Goal: Check status: Check status

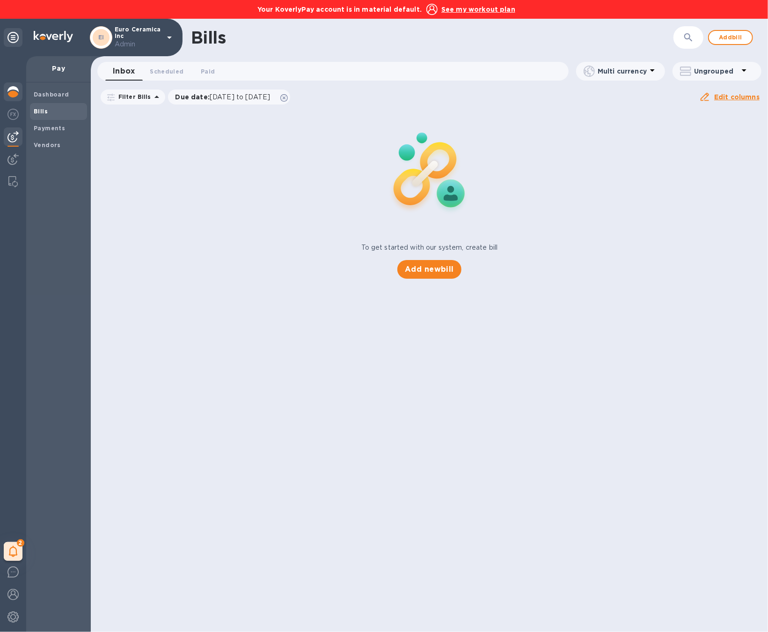
click at [14, 91] on img at bounding box center [12, 91] width 11 height 11
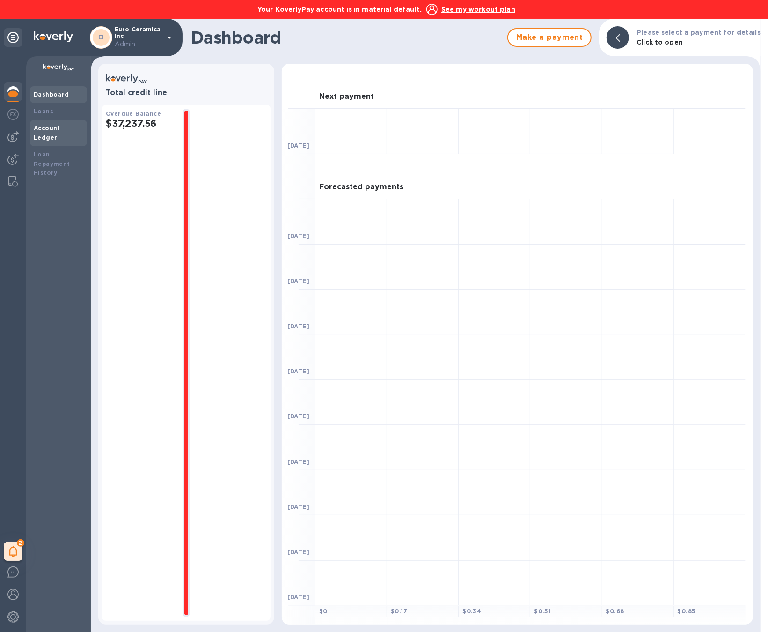
click at [54, 132] on div "Account Ledger" at bounding box center [59, 133] width 50 height 19
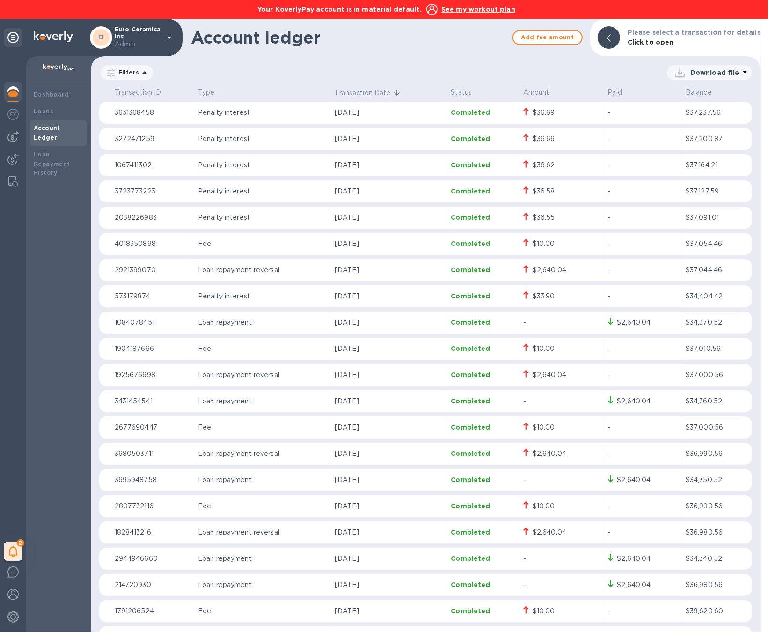
click at [451, 11] on u "See my workout plan" at bounding box center [479, 9] width 74 height 7
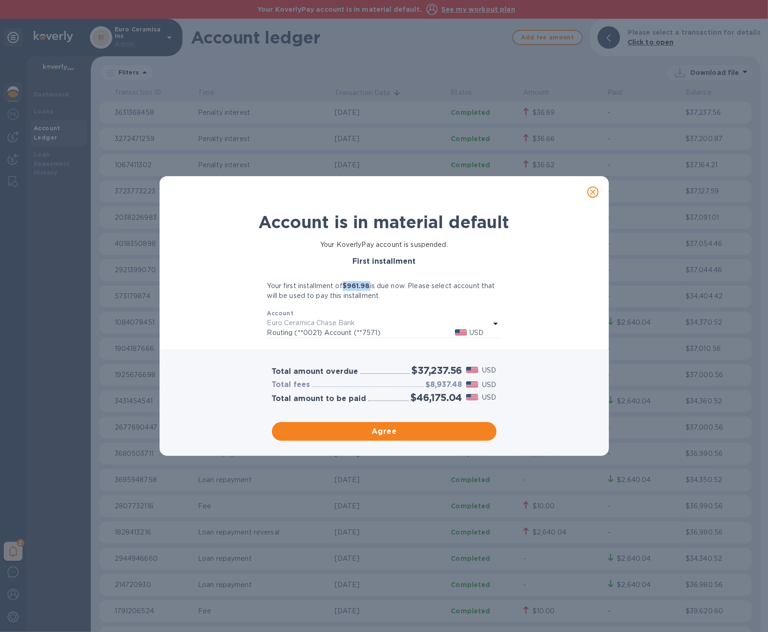
drag, startPoint x: 373, startPoint y: 287, endPoint x: 346, endPoint y: 287, distance: 26.7
click at [346, 287] on p "Your first installment of $961.98 is due now. Please select account that will b…" at bounding box center [384, 291] width 234 height 20
click at [592, 192] on icon "close" at bounding box center [594, 192] width 6 height 6
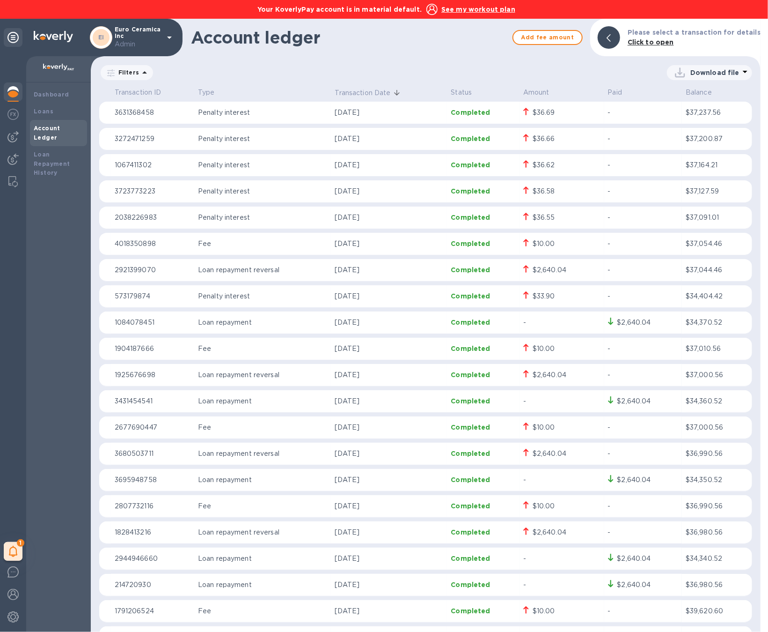
click at [14, 95] on img at bounding box center [12, 91] width 11 height 11
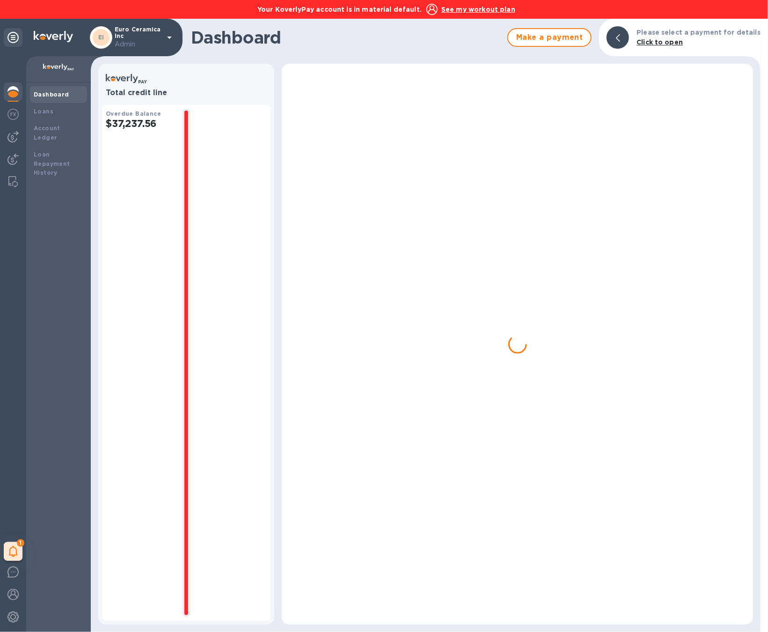
click at [14, 95] on img at bounding box center [12, 91] width 11 height 11
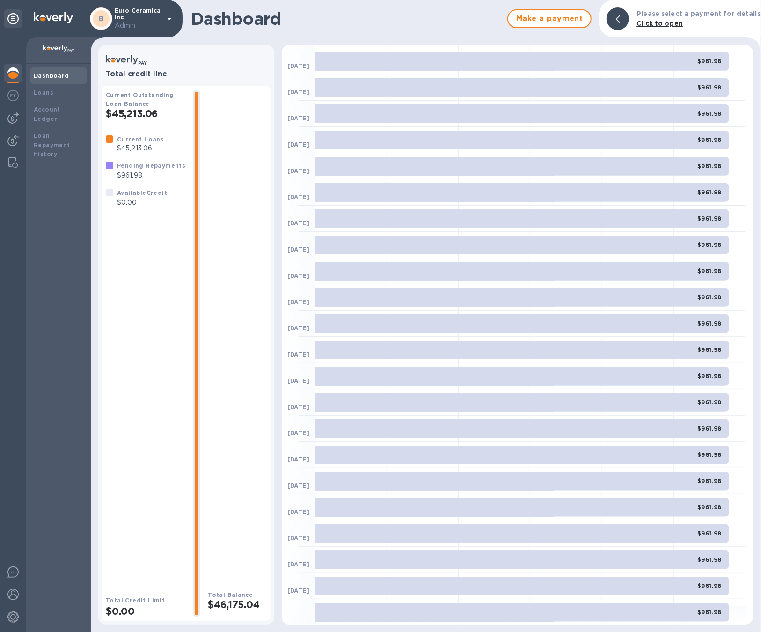
scroll to position [724, 0]
